Goal: Transaction & Acquisition: Obtain resource

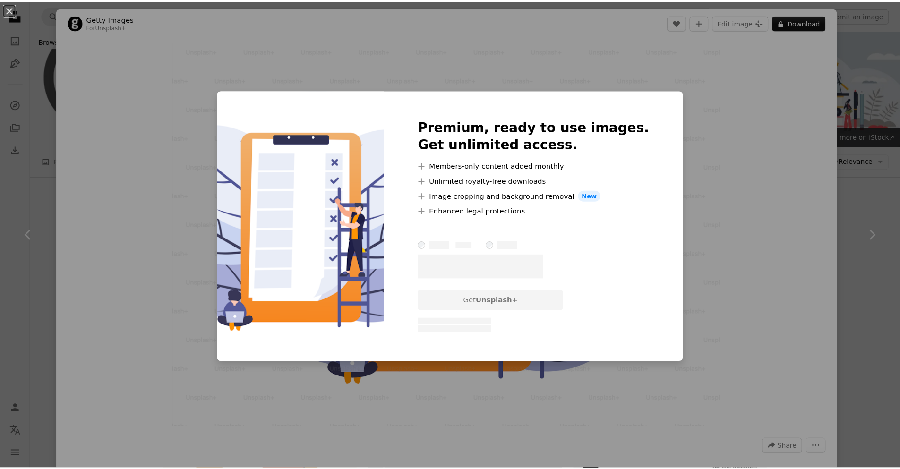
scroll to position [737, 0]
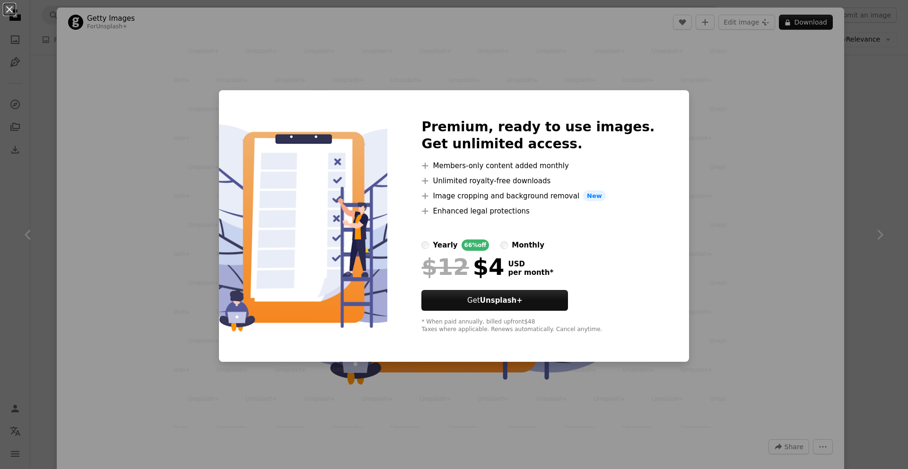
click at [840, 105] on div "An X shape Premium, ready to use images. Get unlimited access. A plus sign Memb…" at bounding box center [454, 234] width 908 height 469
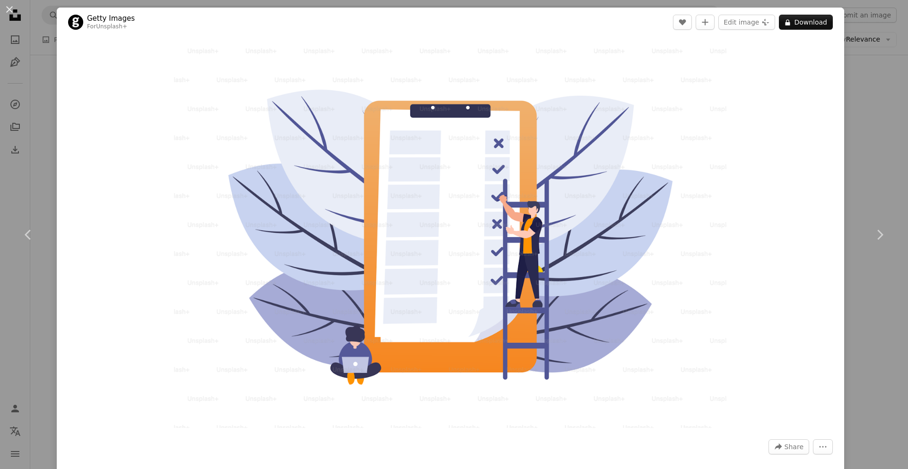
click at [853, 112] on div "An X shape Chevron left Chevron right Getty Images For Unsplash+ A heart A plus…" at bounding box center [454, 234] width 908 height 469
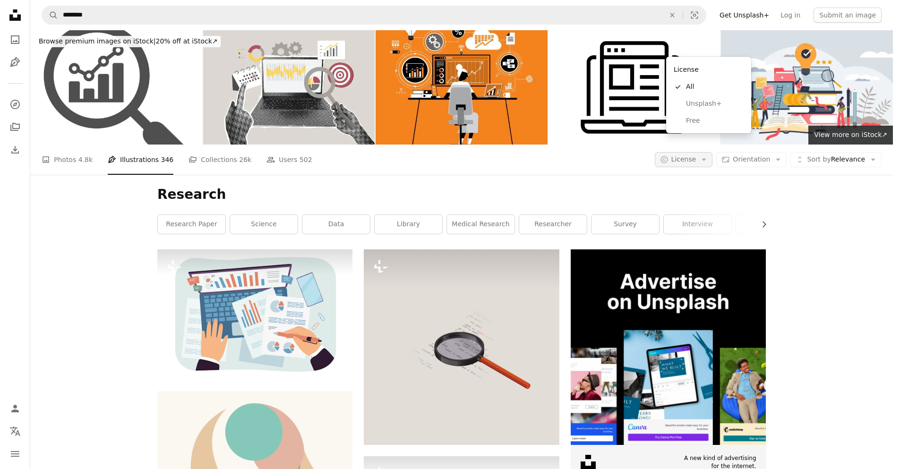
click at [709, 156] on icon "Arrow down" at bounding box center [704, 160] width 9 height 9
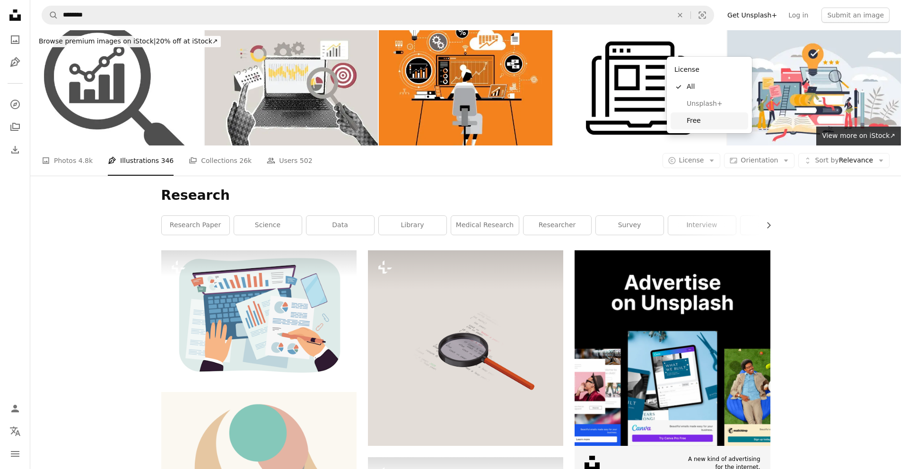
click at [700, 118] on span "Free" at bounding box center [715, 120] width 58 height 9
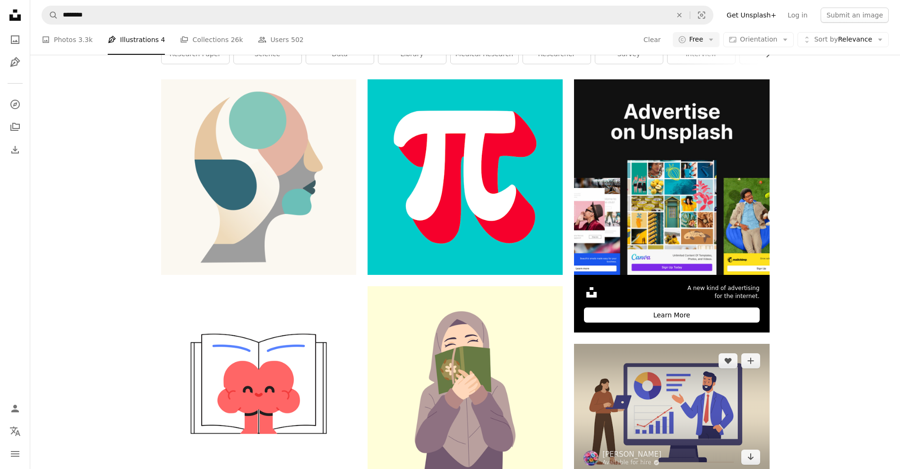
scroll to position [284, 0]
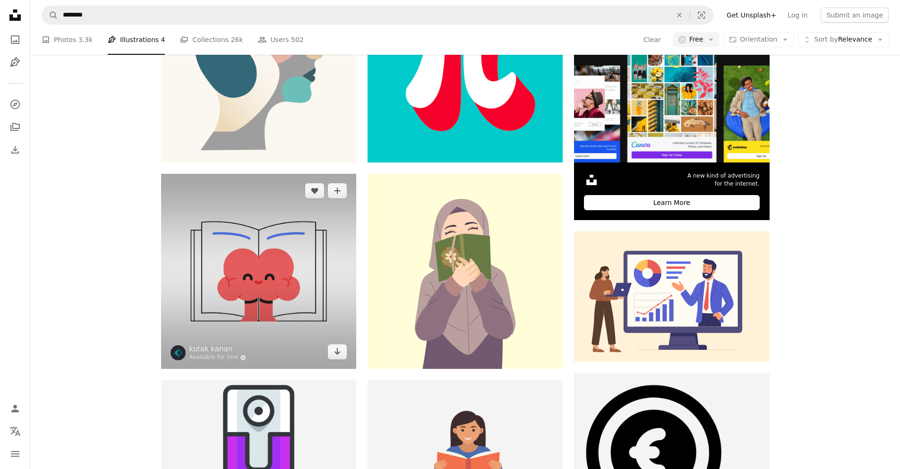
click at [321, 174] on img at bounding box center [258, 271] width 195 height 195
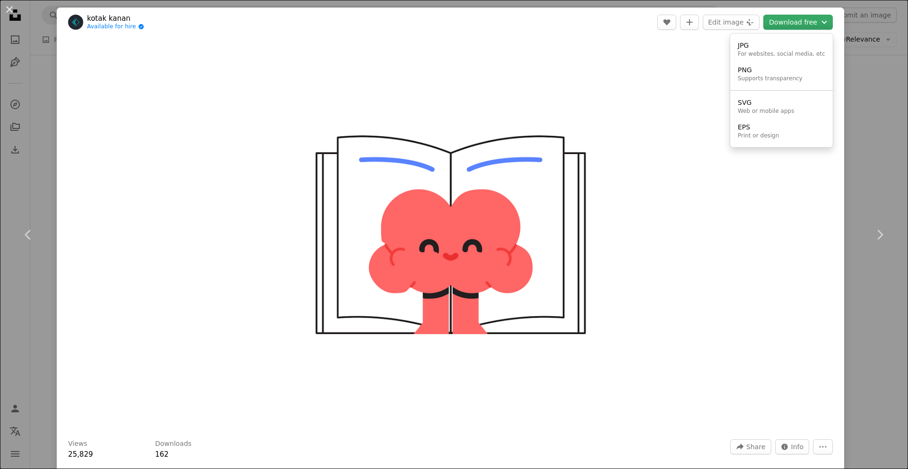
click at [811, 23] on button "Download free Chevron down" at bounding box center [797, 22] width 69 height 15
click at [658, 156] on dialog "An X shape Chevron left Chevron right kotak kanan Available for hire A checkmar…" at bounding box center [454, 234] width 908 height 469
click at [791, 444] on span "Info" at bounding box center [797, 447] width 13 height 14
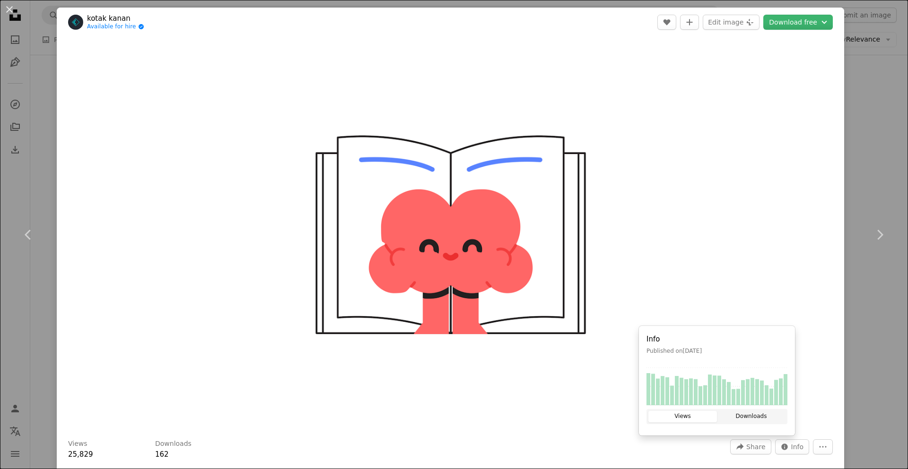
click at [763, 416] on button "Downloads" at bounding box center [751, 416] width 69 height 11
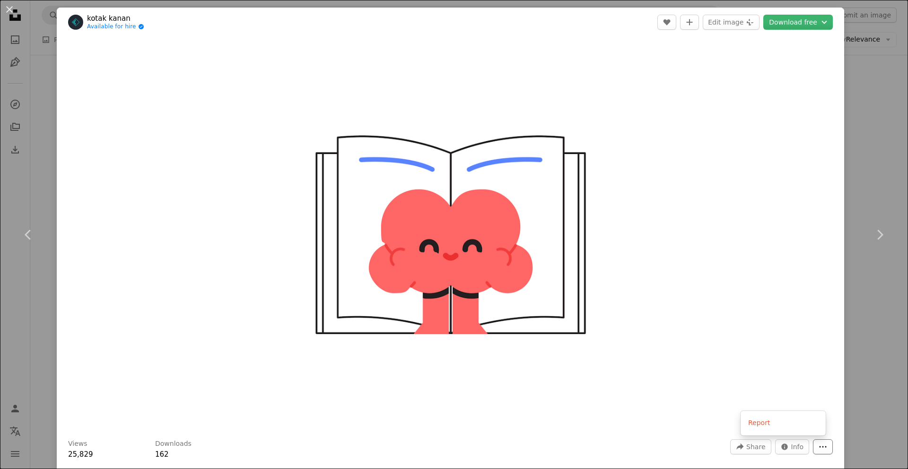
click at [813, 442] on button "More Actions" at bounding box center [823, 447] width 20 height 15
click at [813, 444] on button "More Actions" at bounding box center [823, 447] width 20 height 15
click at [838, 21] on div "An X shape Chevron left Chevron right kotak kanan Available for hire A checkmar…" at bounding box center [454, 234] width 908 height 469
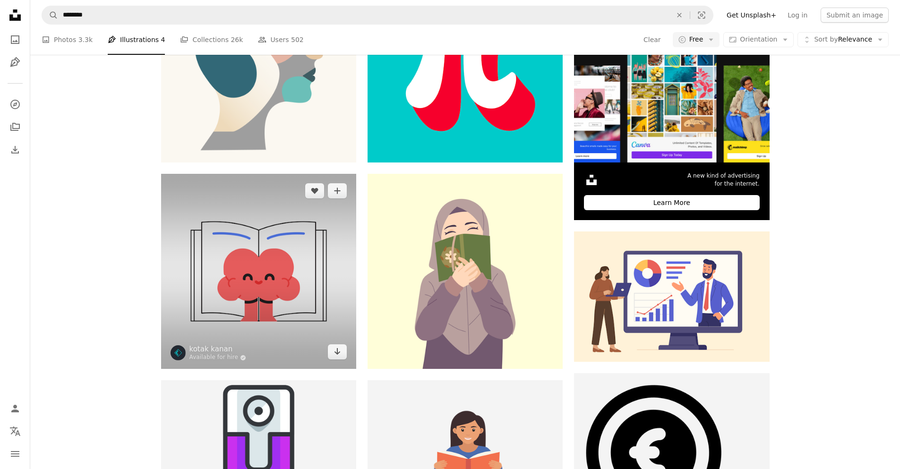
click at [297, 211] on img at bounding box center [258, 271] width 195 height 195
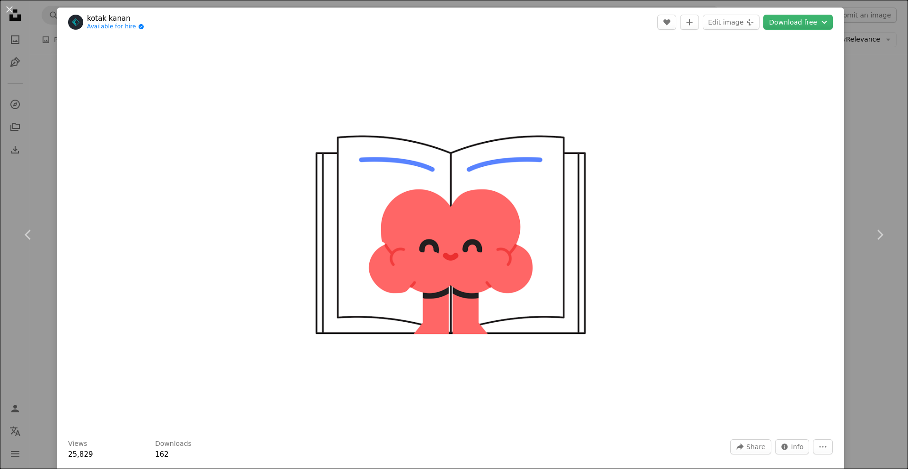
click at [741, 154] on div "Zoom in" at bounding box center [450, 235] width 787 height 396
click at [874, 156] on div "An X shape Chevron left Chevron right kotak kanan Available for hire A checkmar…" at bounding box center [454, 234] width 908 height 469
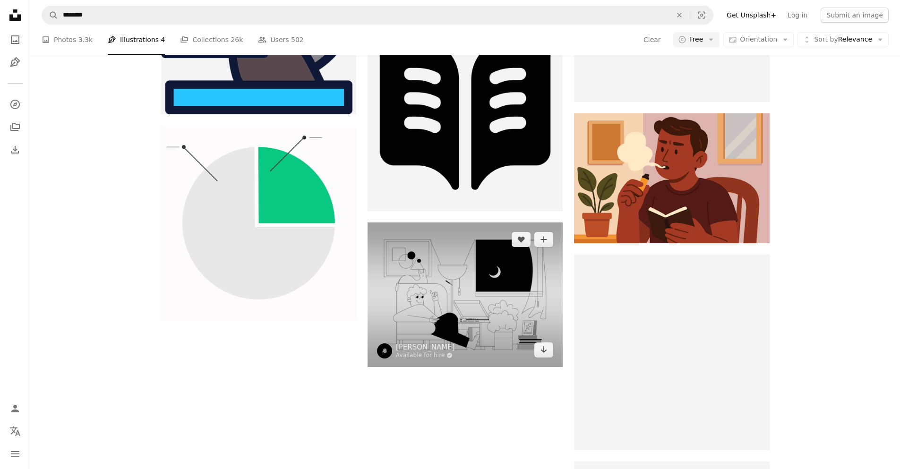
scroll to position [1246, 0]
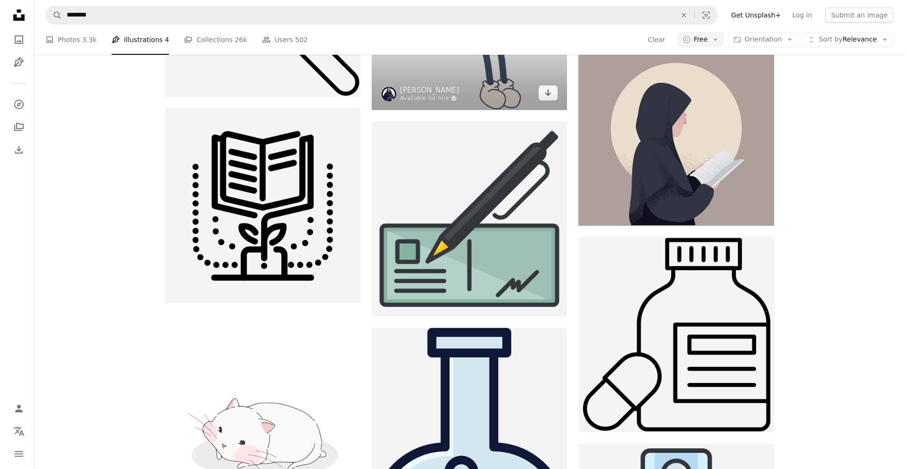
scroll to position [1530, 0]
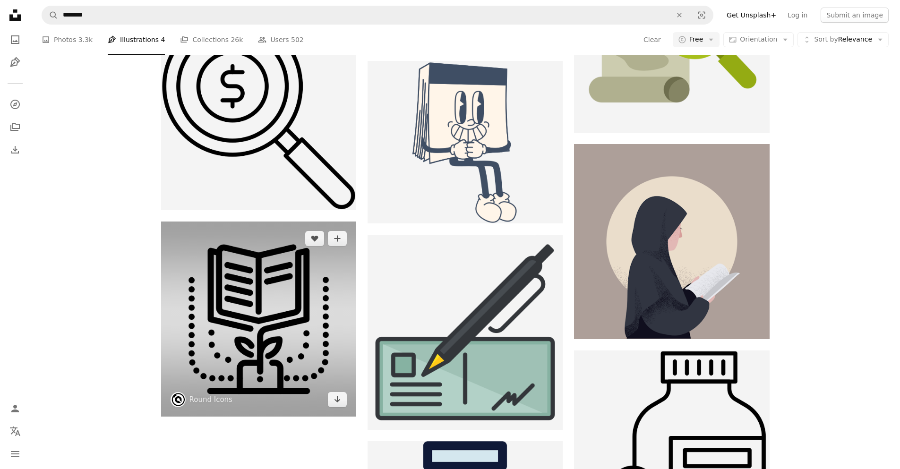
click at [241, 222] on img at bounding box center [258, 319] width 195 height 195
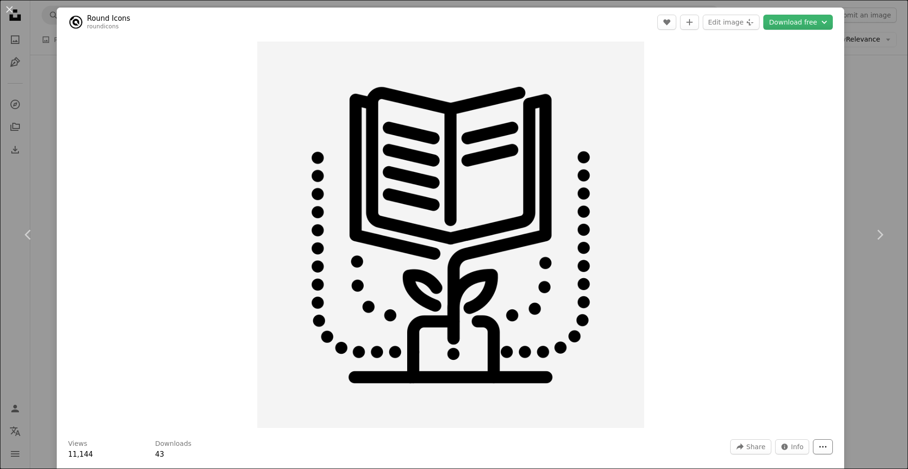
click at [819, 447] on icon "More Actions" at bounding box center [822, 447] width 7 height 1
click at [738, 444] on dialog "An X shape Chevron left Chevron right Round Icons roundicons A heart A plus sig…" at bounding box center [454, 234] width 908 height 469
click at [746, 445] on span "Share" at bounding box center [755, 447] width 19 height 14
click at [729, 423] on div "A URL sharing icon (chains) Copy link" at bounding box center [721, 423] width 78 height 17
click at [746, 22] on icon "Plus sign for Unsplash+" at bounding box center [750, 22] width 8 height 8
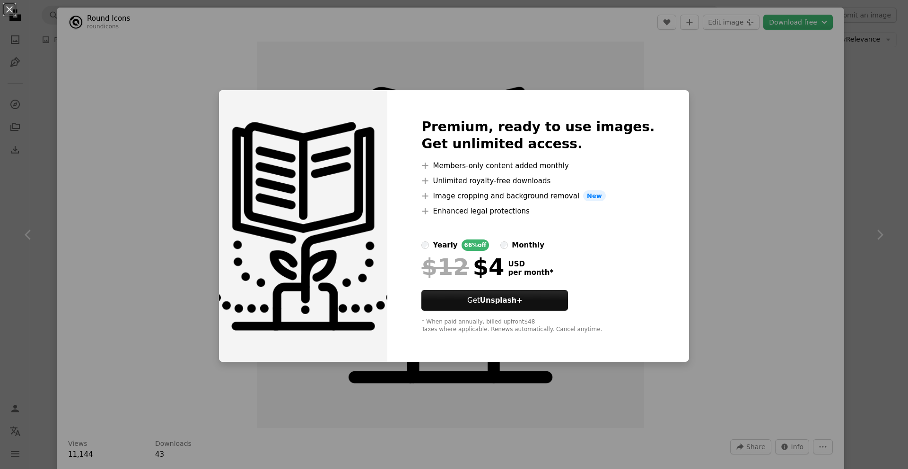
click at [759, 69] on div "An X shape Premium, ready to use images. Get unlimited access. A plus sign Memb…" at bounding box center [454, 234] width 908 height 469
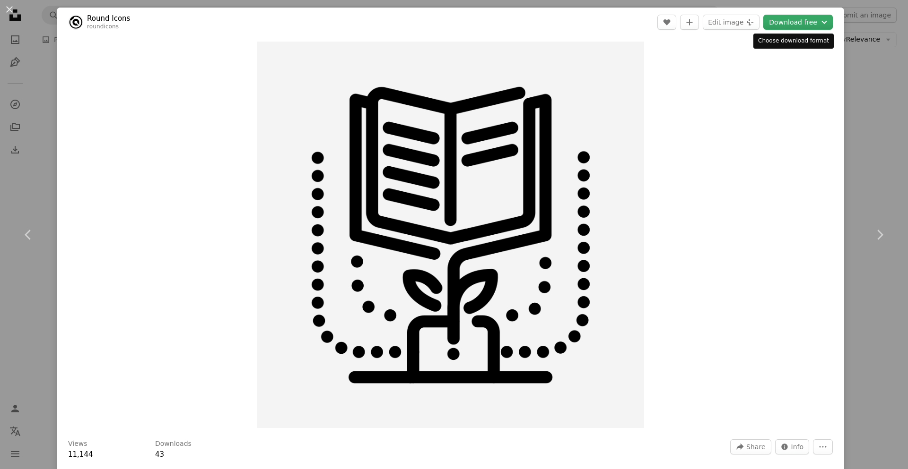
click at [795, 24] on button "Download free Chevron down" at bounding box center [797, 22] width 69 height 15
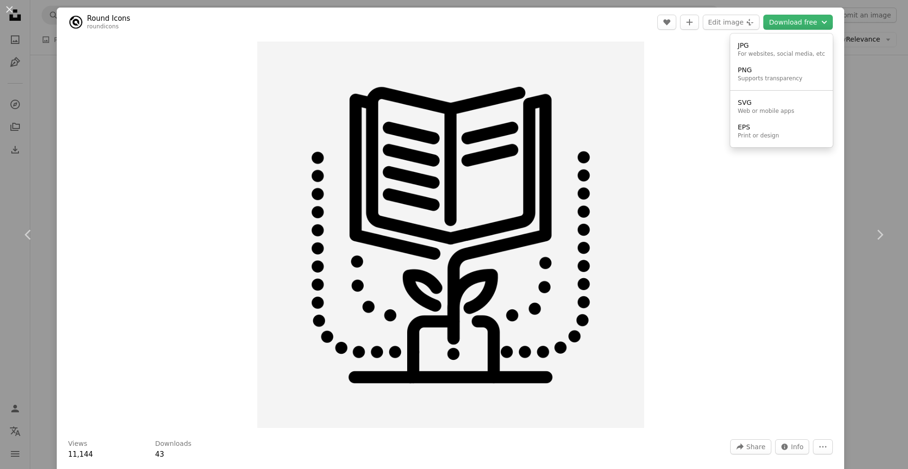
click at [758, 225] on dialog "An X shape Chevron left Chevron right Round Icons roundicons A heart A plus sig…" at bounding box center [454, 234] width 908 height 469
click at [881, 151] on div "An X shape Chevron left Chevron right Round Icons roundicons A heart A plus sig…" at bounding box center [454, 234] width 908 height 469
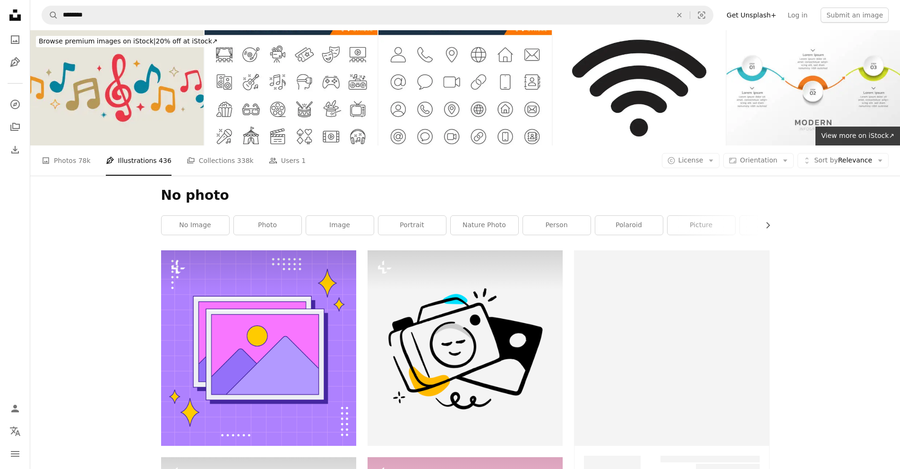
scroll to position [851, 0]
